Goal: Task Accomplishment & Management: Manage account settings

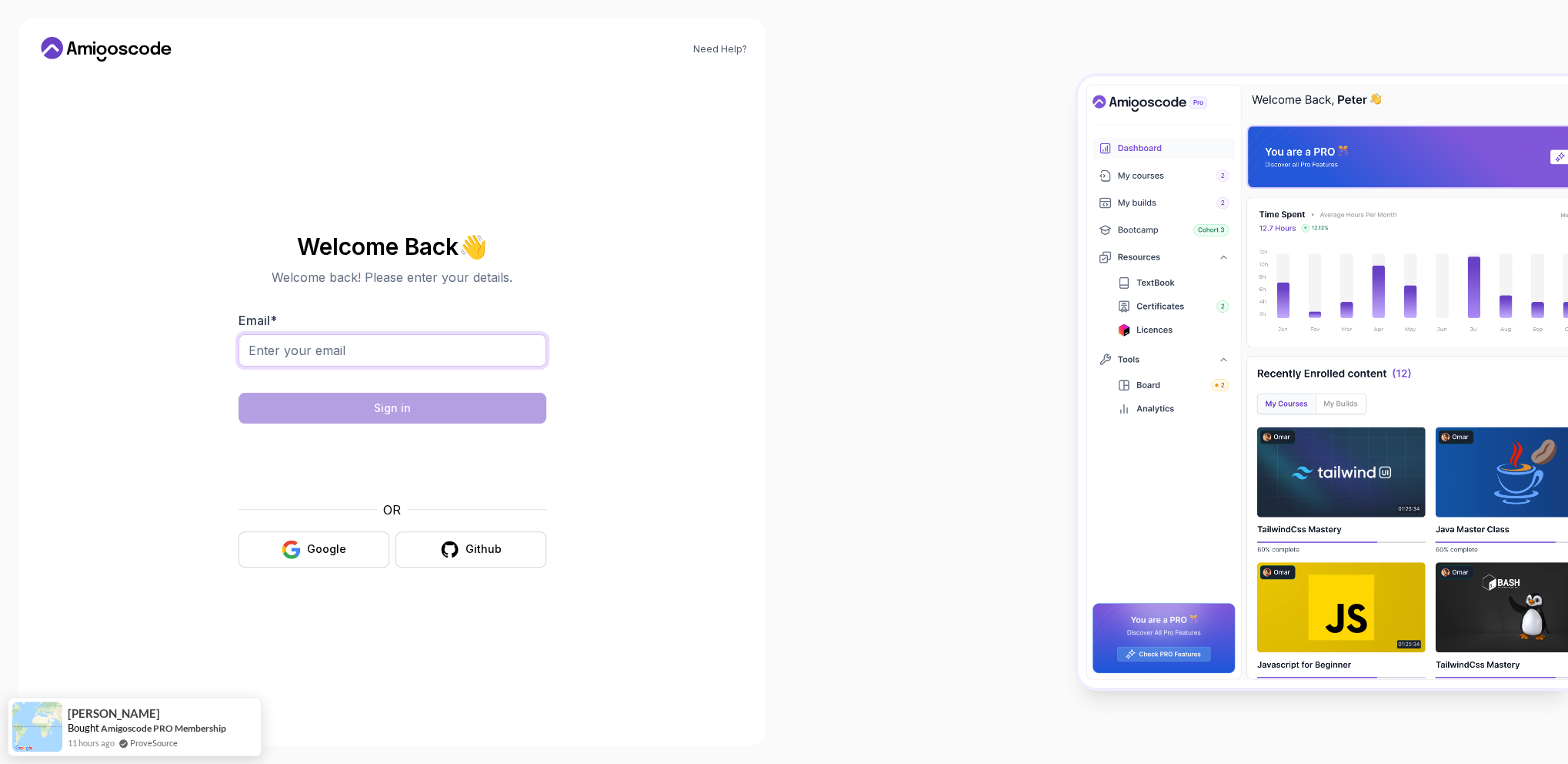
click at [354, 356] on input "Email *" at bounding box center [393, 350] width 308 height 32
type input "cloetenixon7@gmail.com"
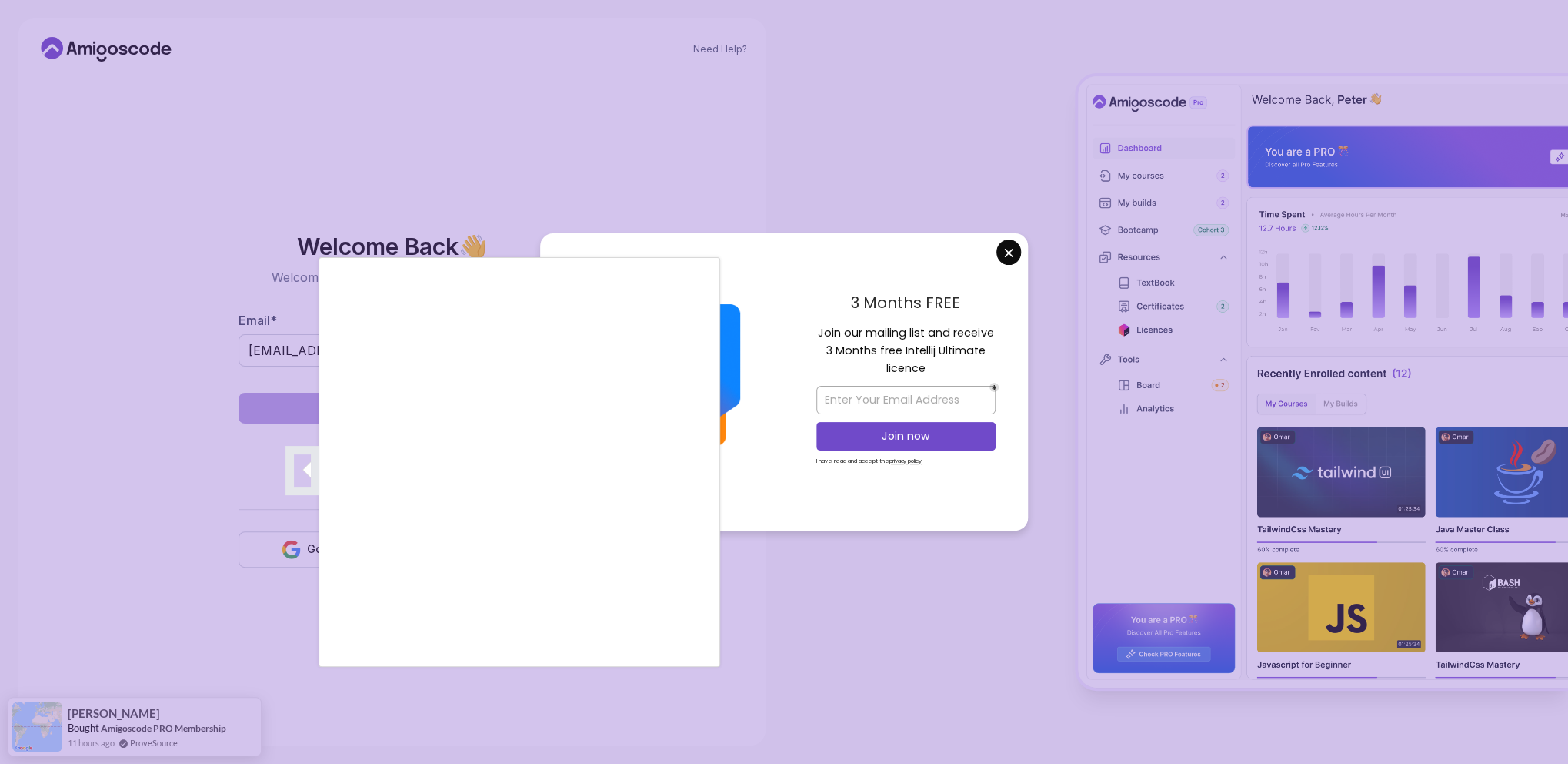
click at [1008, 245] on div at bounding box center [784, 382] width 1568 height 764
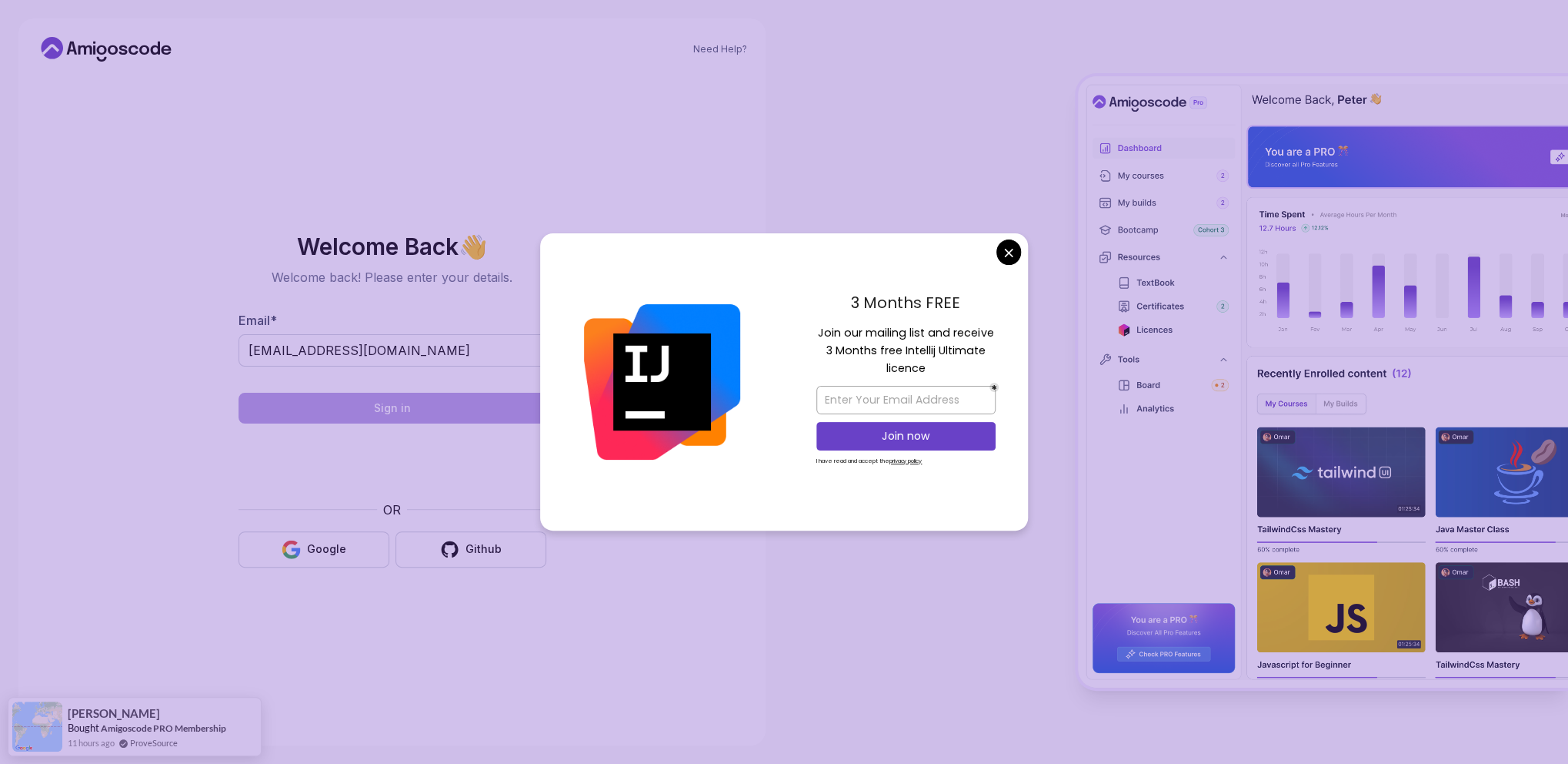
click at [1013, 248] on body "Need Help? Welcome Back 👋 Welcome back! Please enter your details. Email * cloe…" at bounding box center [784, 382] width 1568 height 764
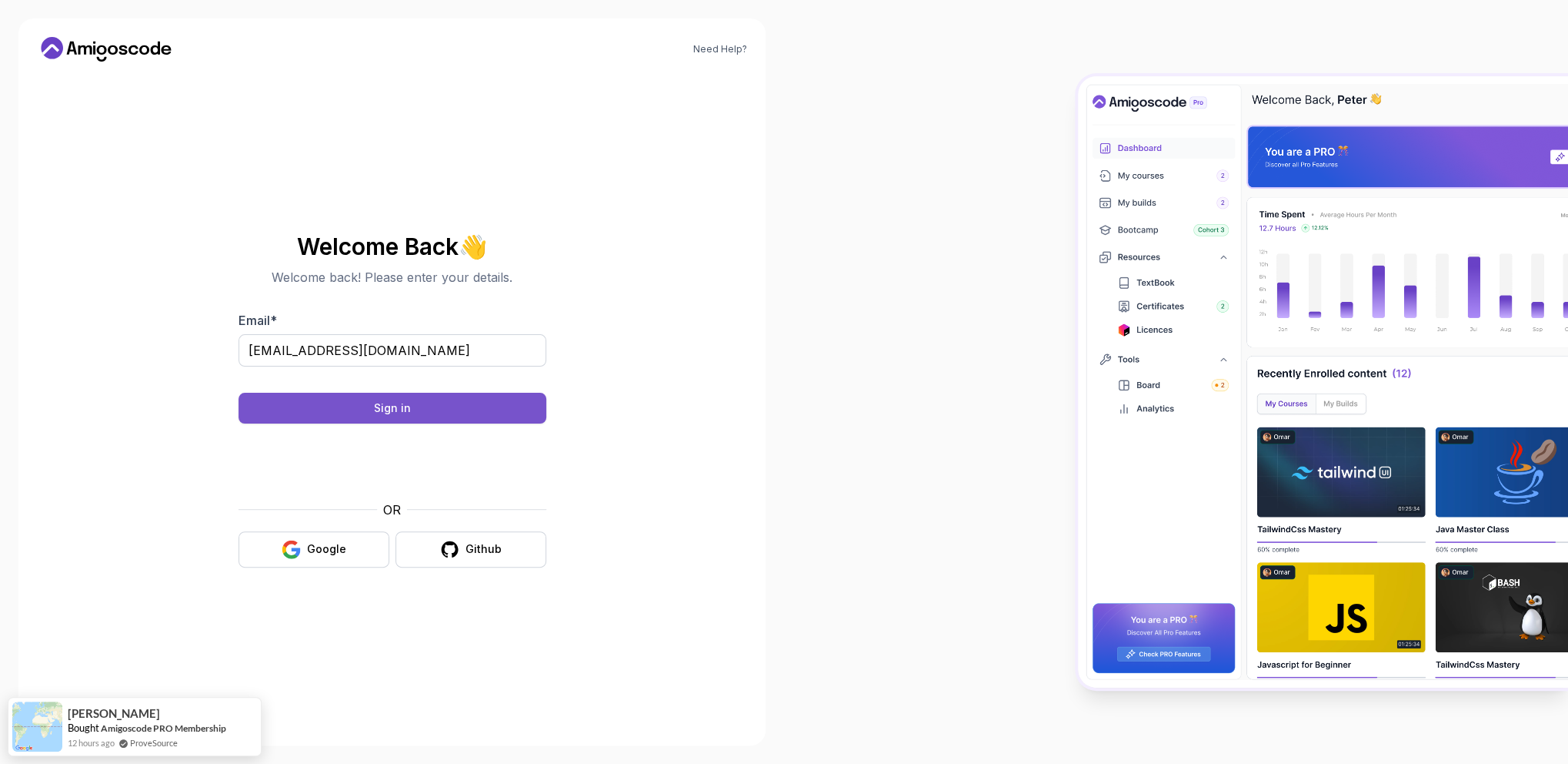
click at [352, 406] on button "Sign in" at bounding box center [393, 408] width 308 height 31
